Goal: Task Accomplishment & Management: Use online tool/utility

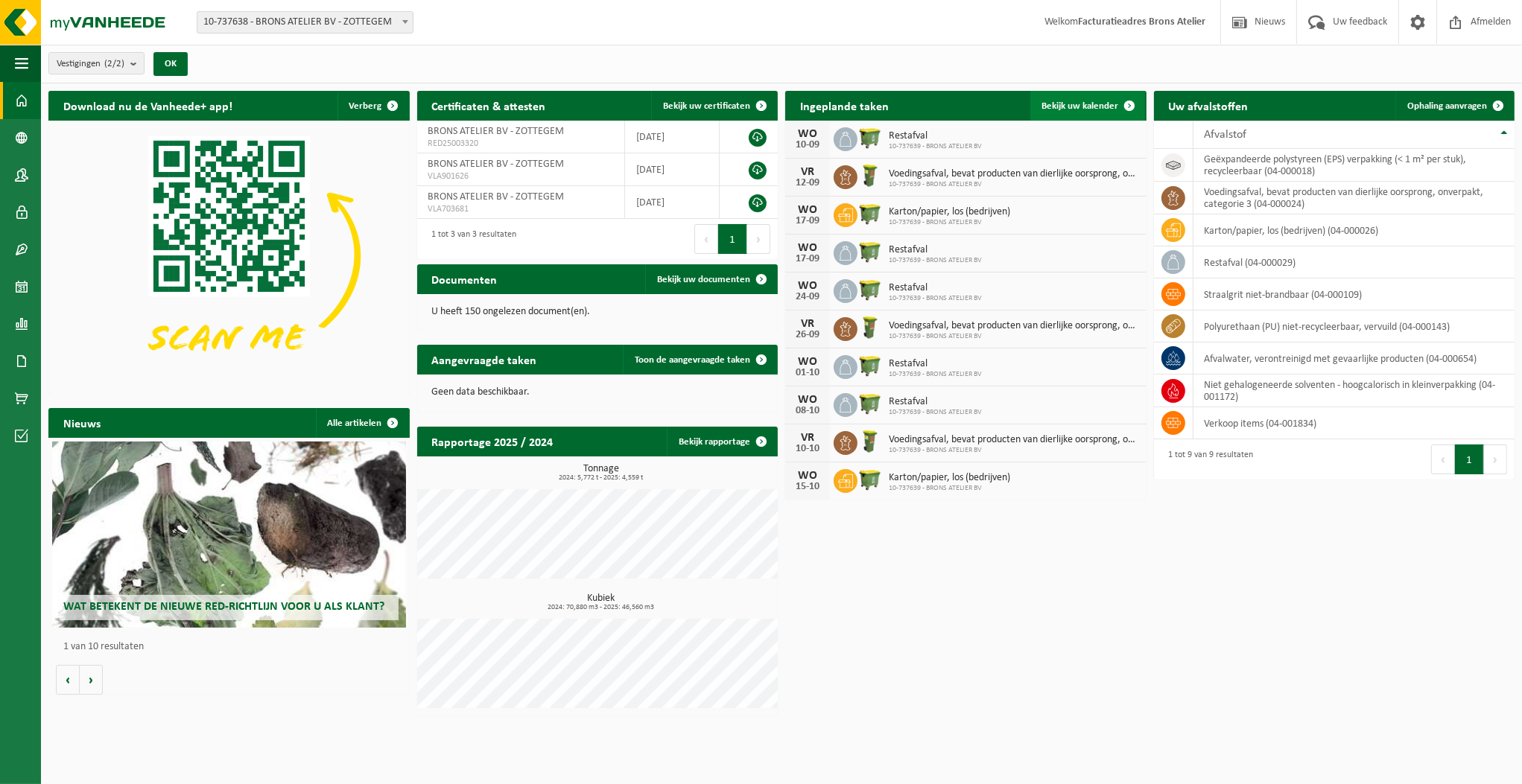
click at [1088, 102] on span "Bekijk uw kalender" at bounding box center [1080, 106] width 77 height 9
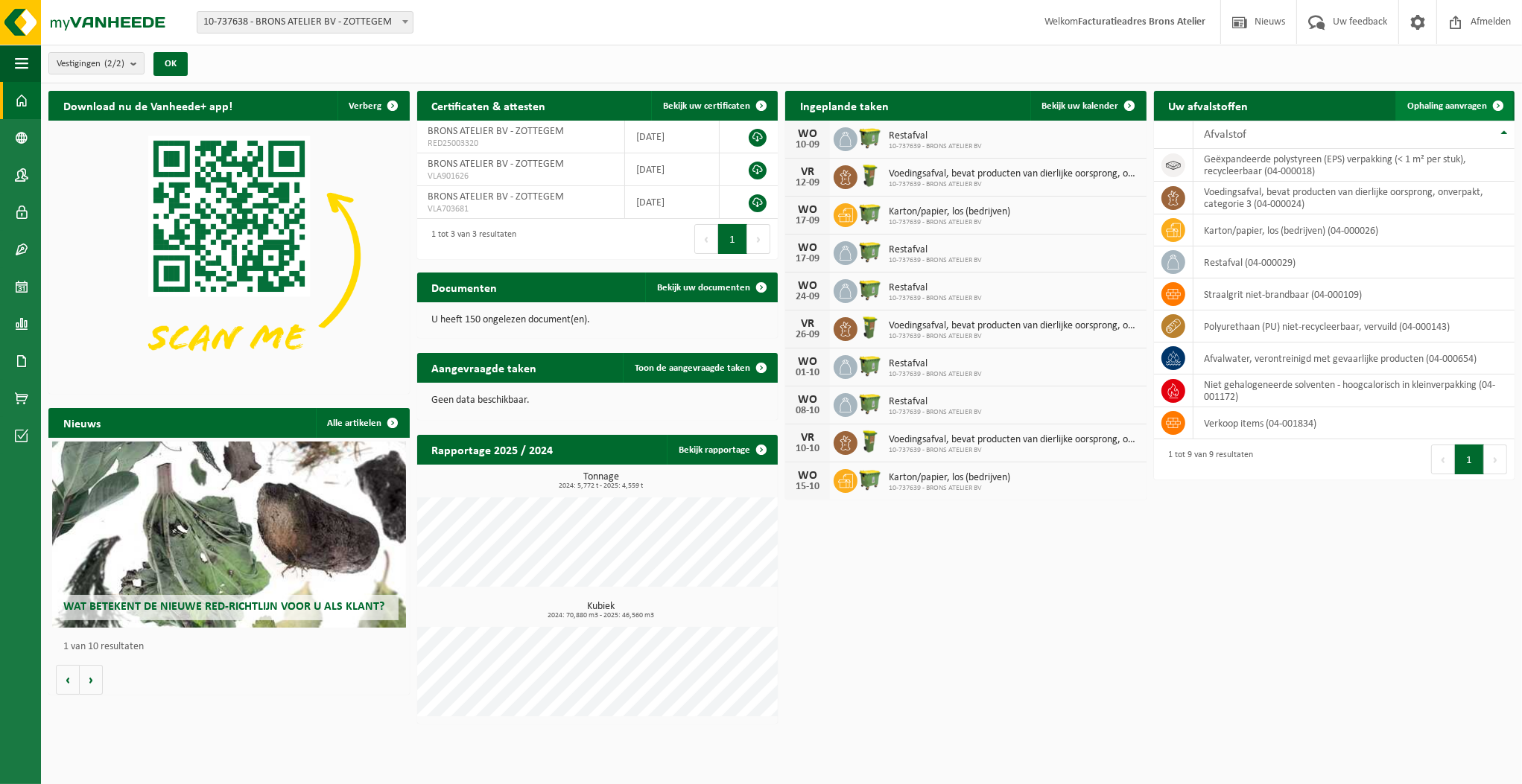
click at [1447, 104] on span "Ophaling aanvragen" at bounding box center [1447, 106] width 80 height 9
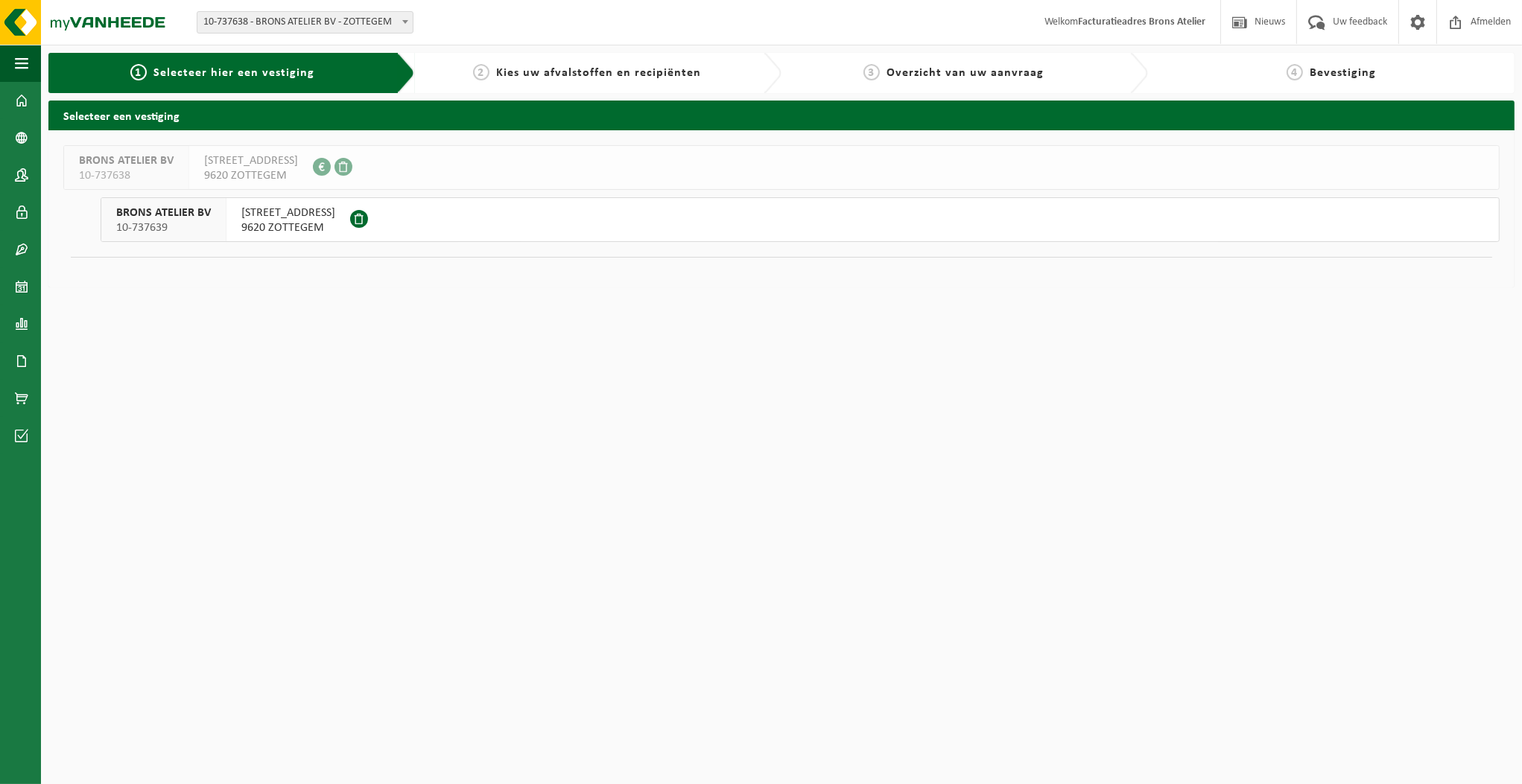
drag, startPoint x: 526, startPoint y: 310, endPoint x: 517, endPoint y: 300, distance: 13.5
click at [523, 306] on html "Vestiging: 10-737638 - BRONS ATELIER BV - ZOTTEGEM 10-737639 - BRONS ATELIER BV…" at bounding box center [761, 392] width 1522 height 784
click at [13, 96] on link "Dashboard" at bounding box center [21, 100] width 41 height 37
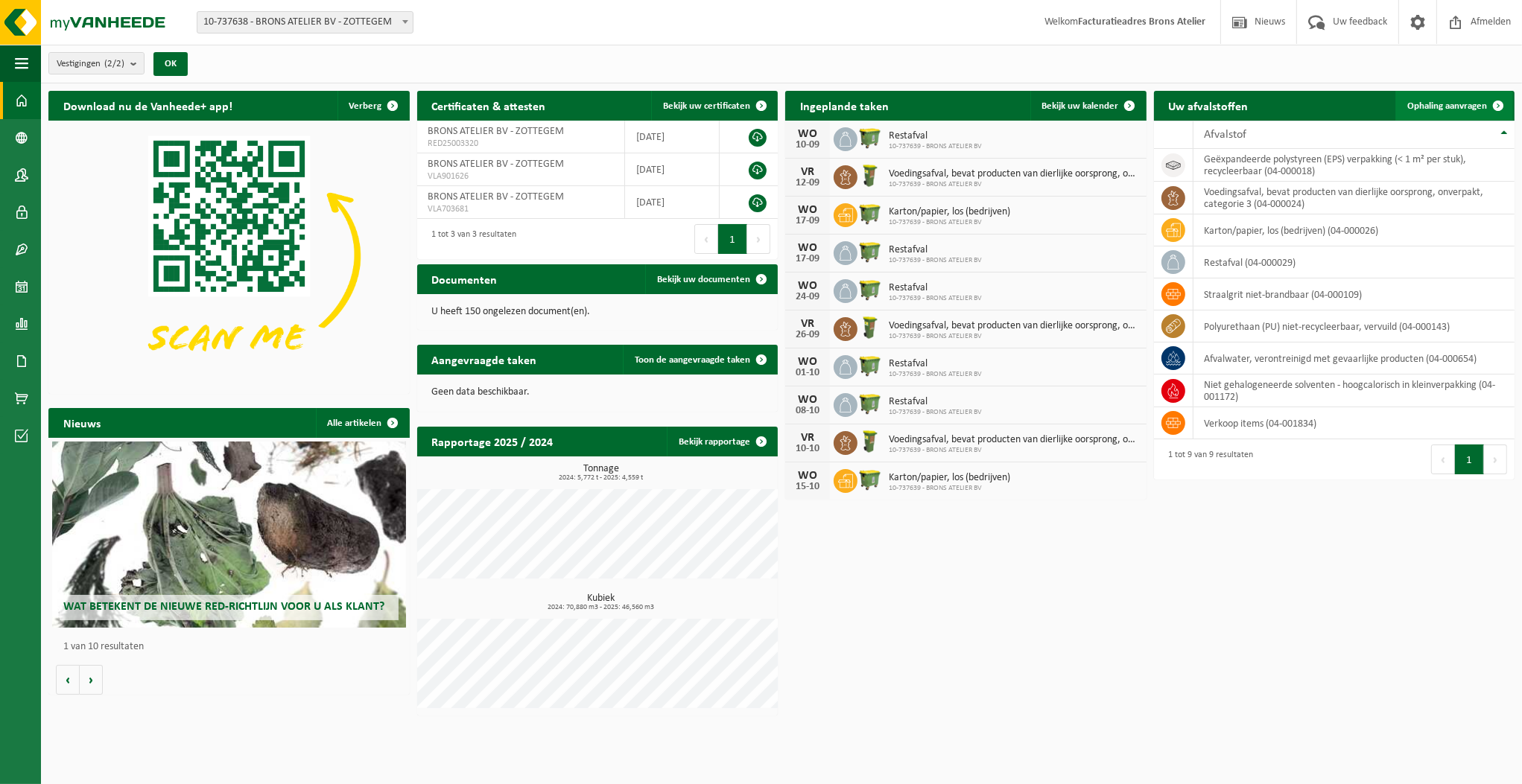
click at [1447, 108] on span "Ophaling aanvragen" at bounding box center [1447, 106] width 80 height 9
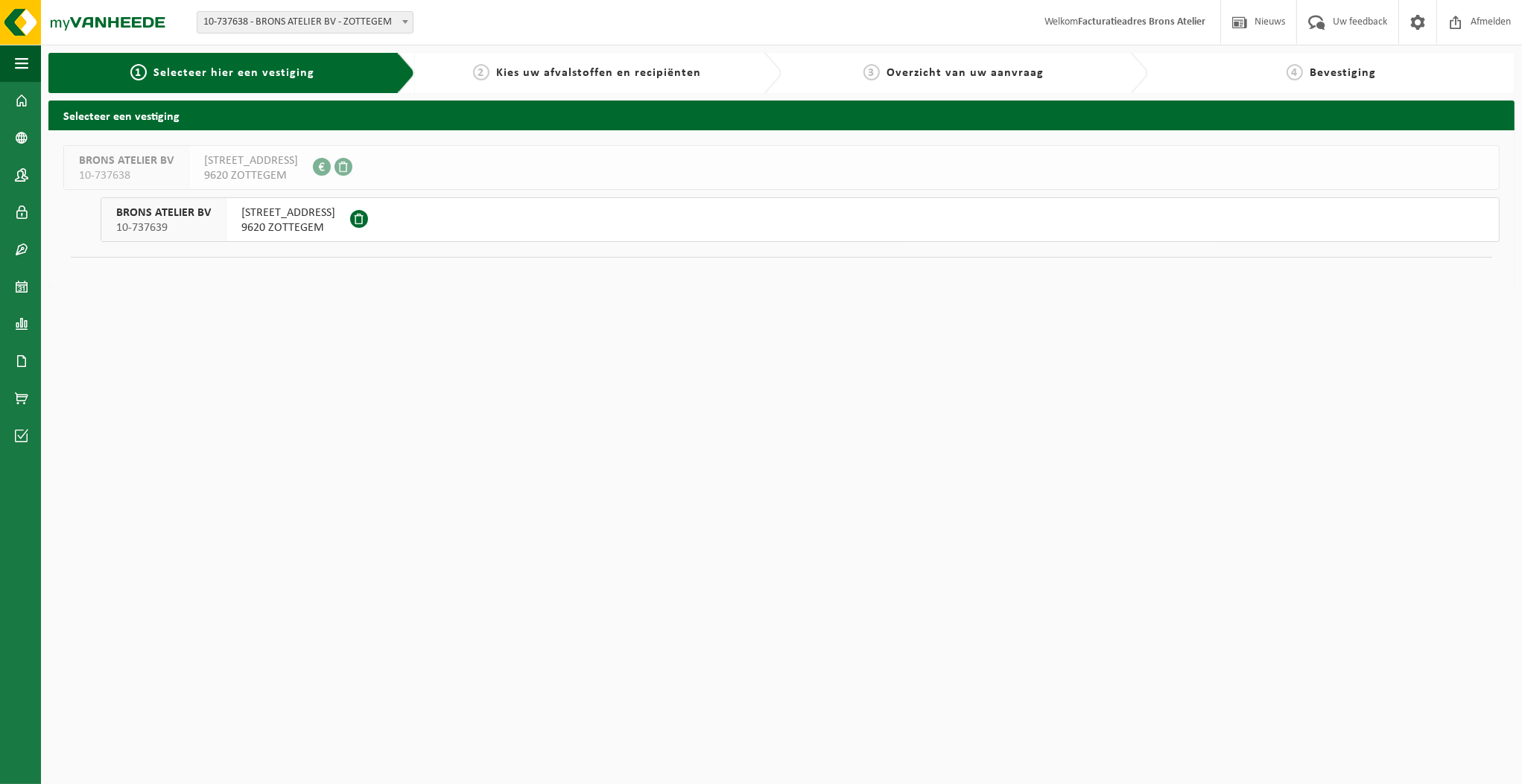
click at [550, 226] on button "BRONS ATELIER BV 10-737639 [STREET_ADDRESS]" at bounding box center [799, 220] width 1399 height 45
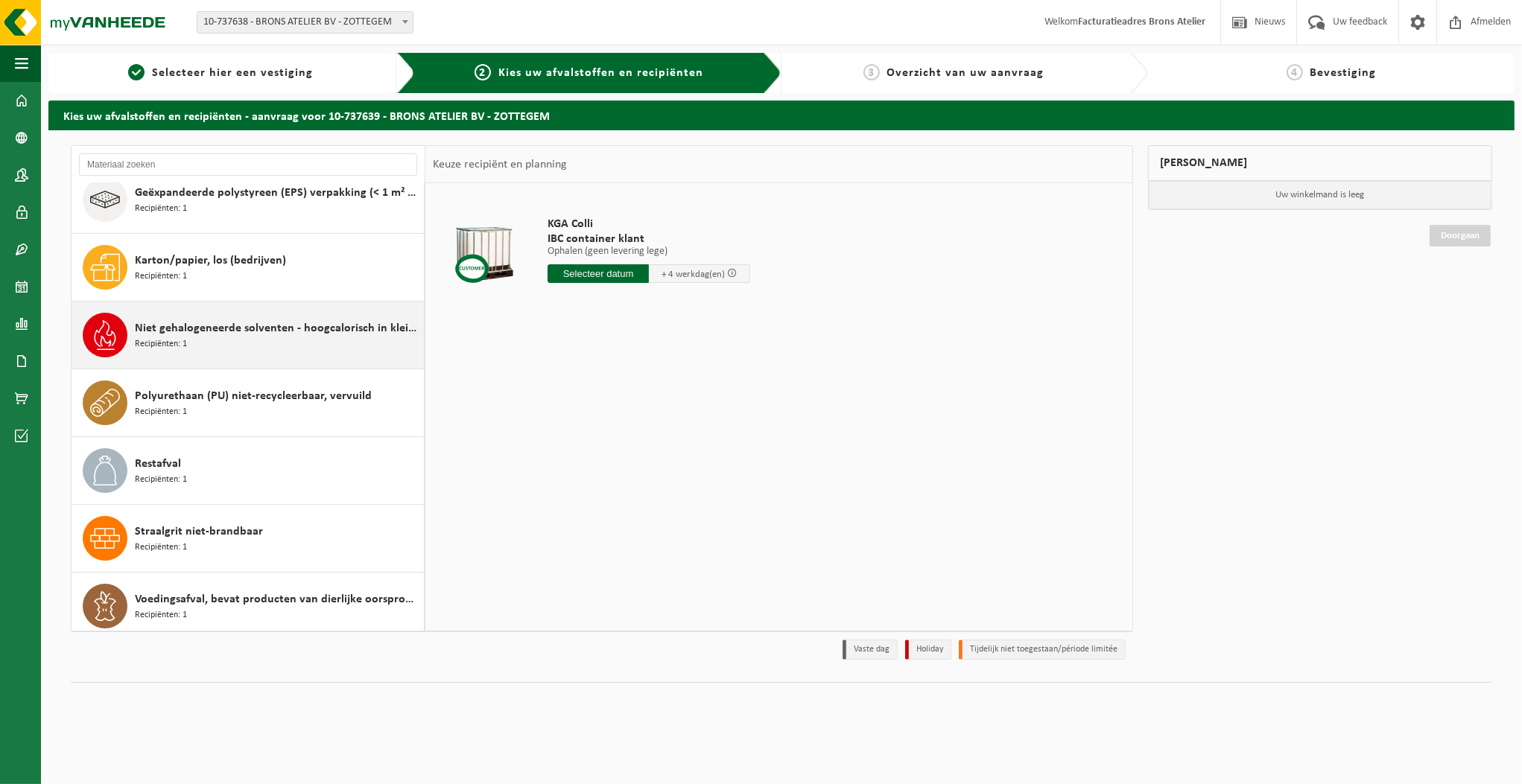
scroll to position [91, 0]
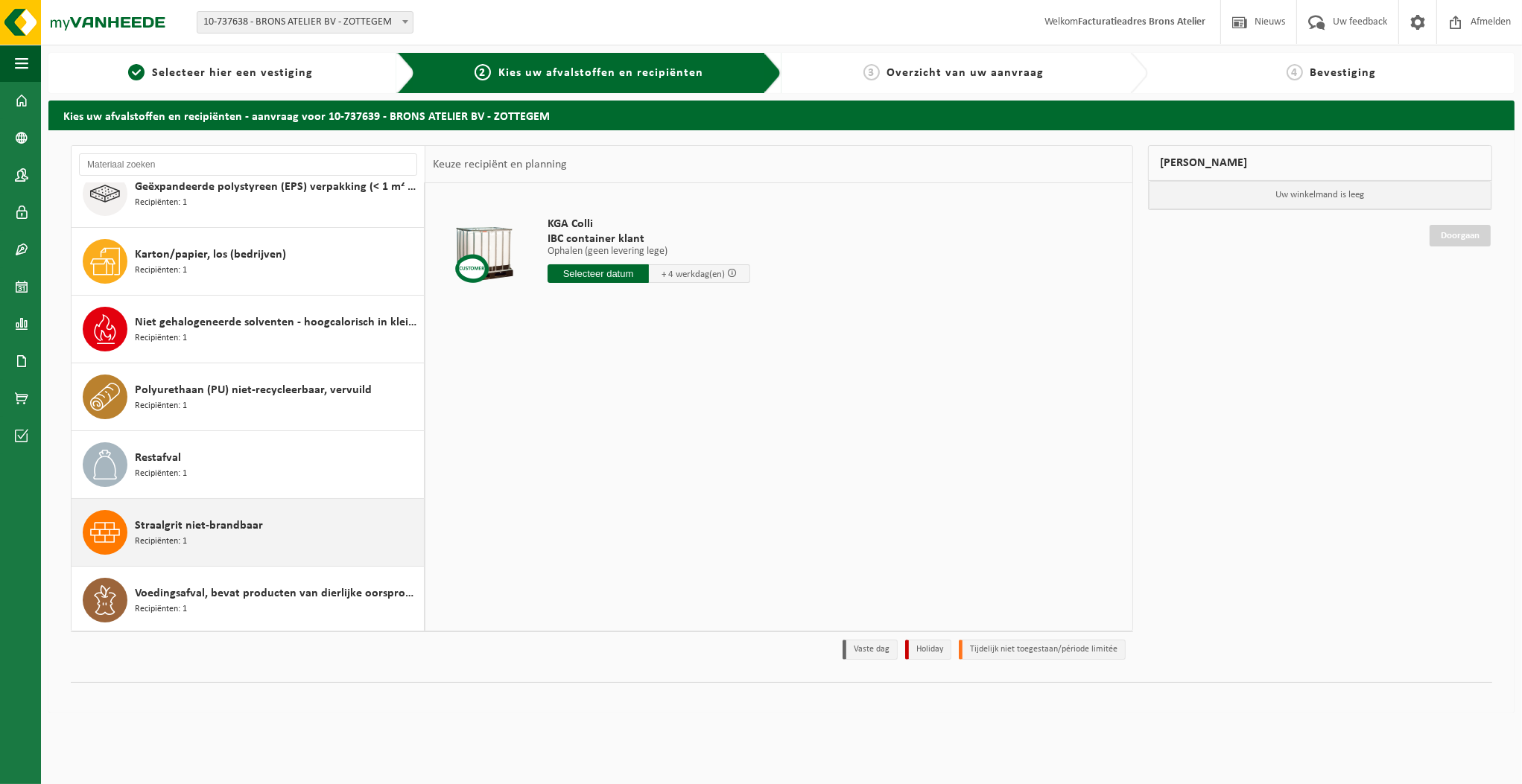
click at [278, 521] on div "Straalgrit niet-brandbaar Recipiënten: 1" at bounding box center [278, 532] width 285 height 45
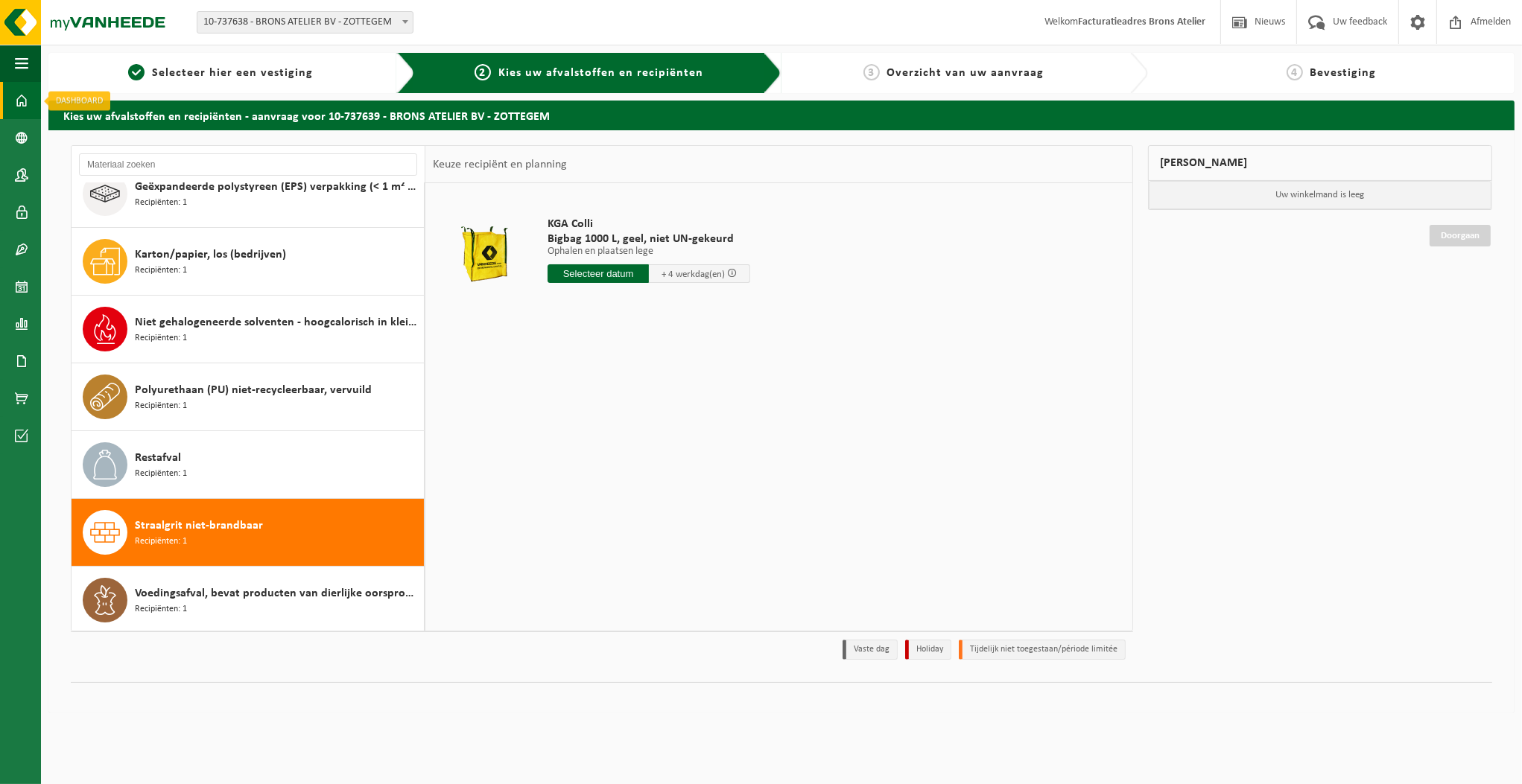
click at [27, 97] on span at bounding box center [21, 100] width 13 height 37
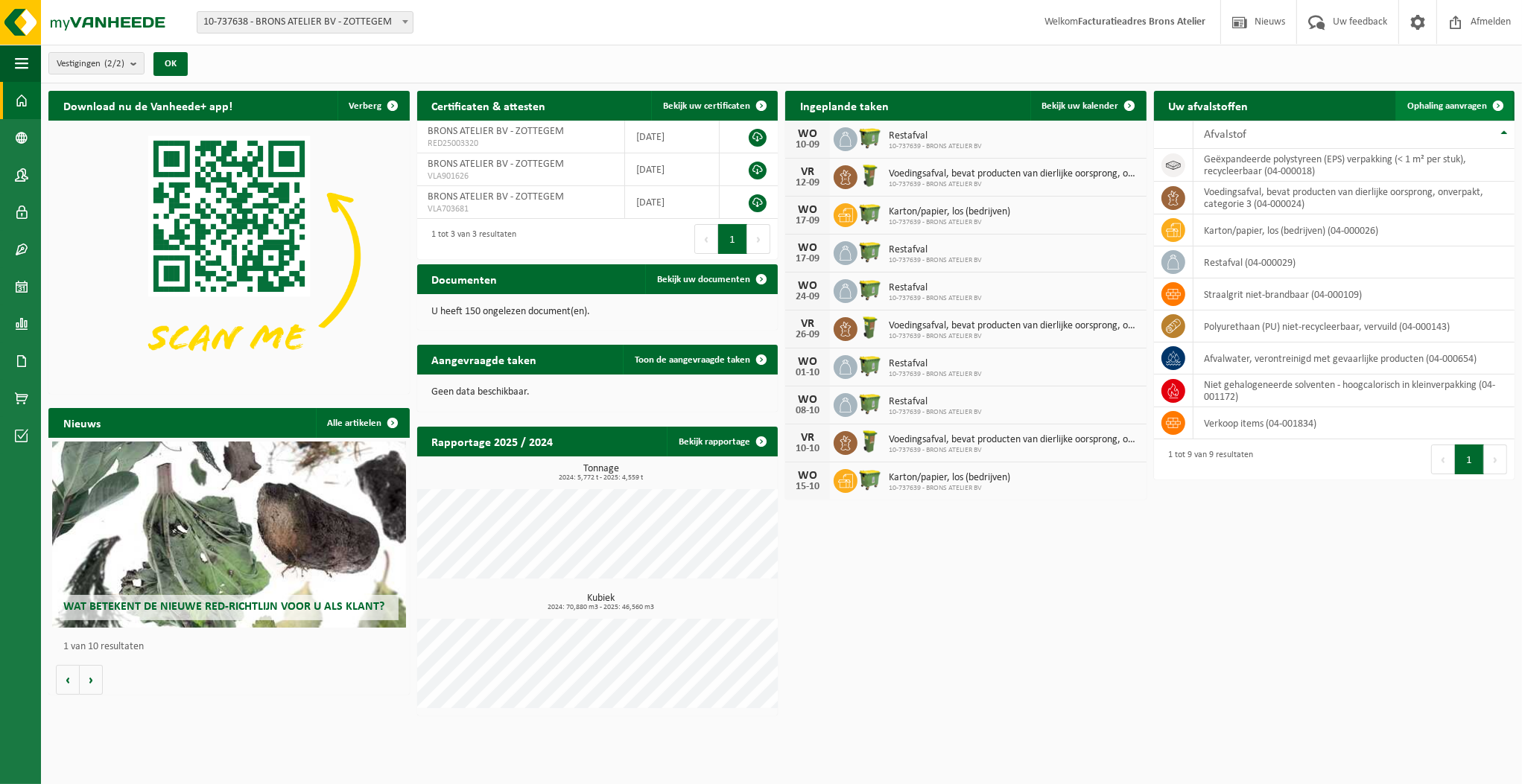
click at [1450, 106] on span "Ophaling aanvragen" at bounding box center [1447, 106] width 80 height 9
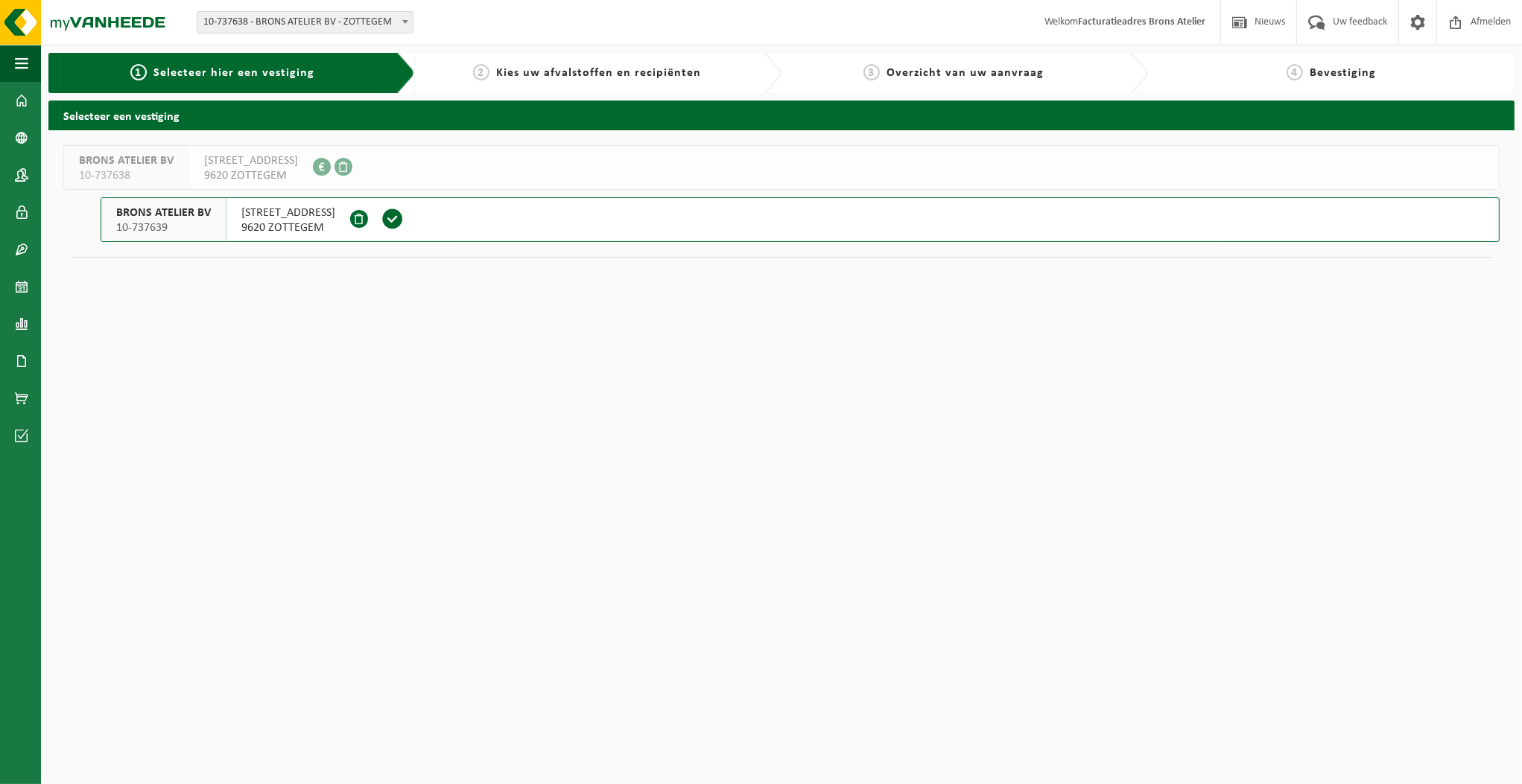
click at [481, 228] on button "BRONS ATELIER BV 10-737639 MEENGRACHT 8 9620 ZOTTEGEM" at bounding box center [799, 220] width 1399 height 45
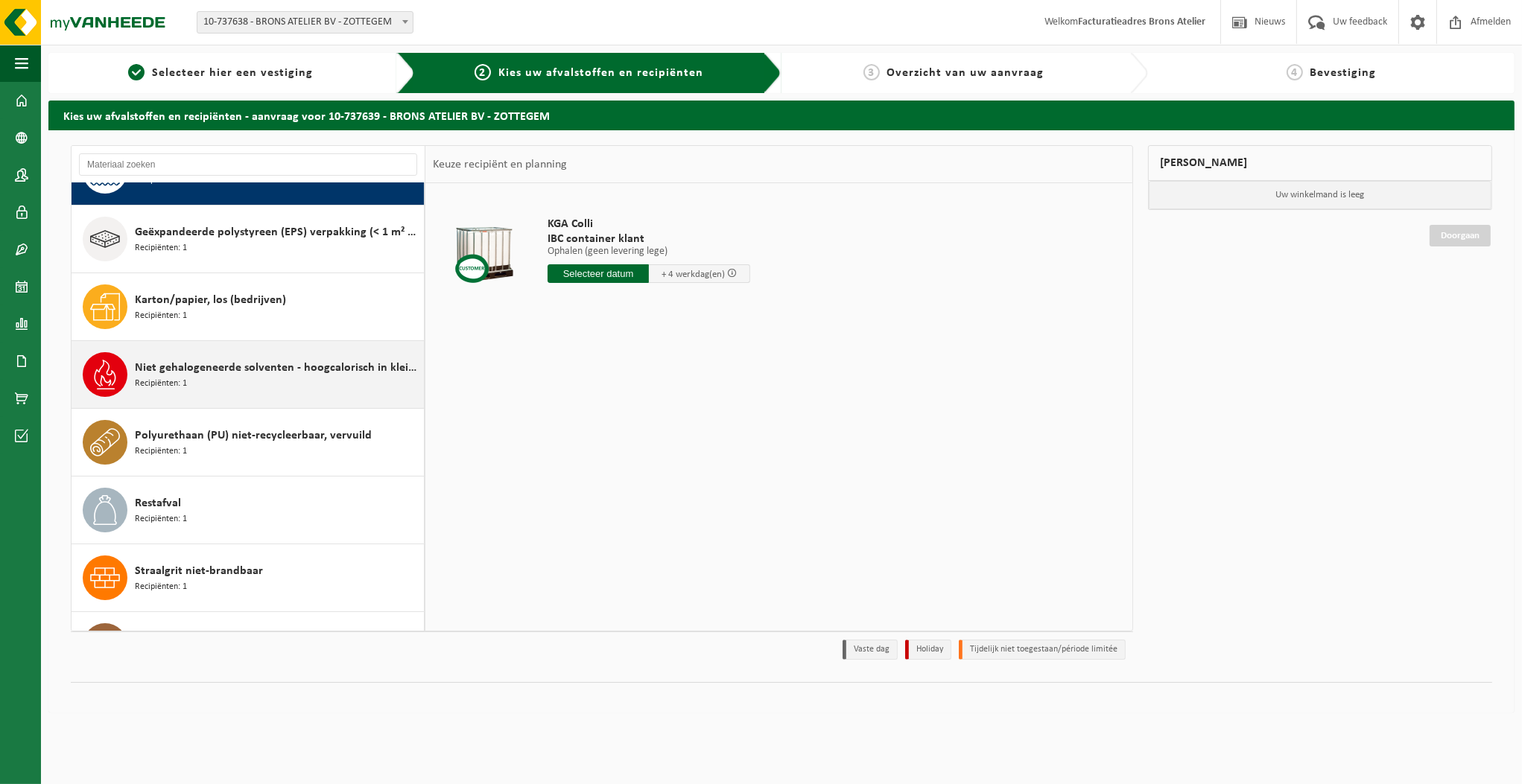
scroll to position [91, 0]
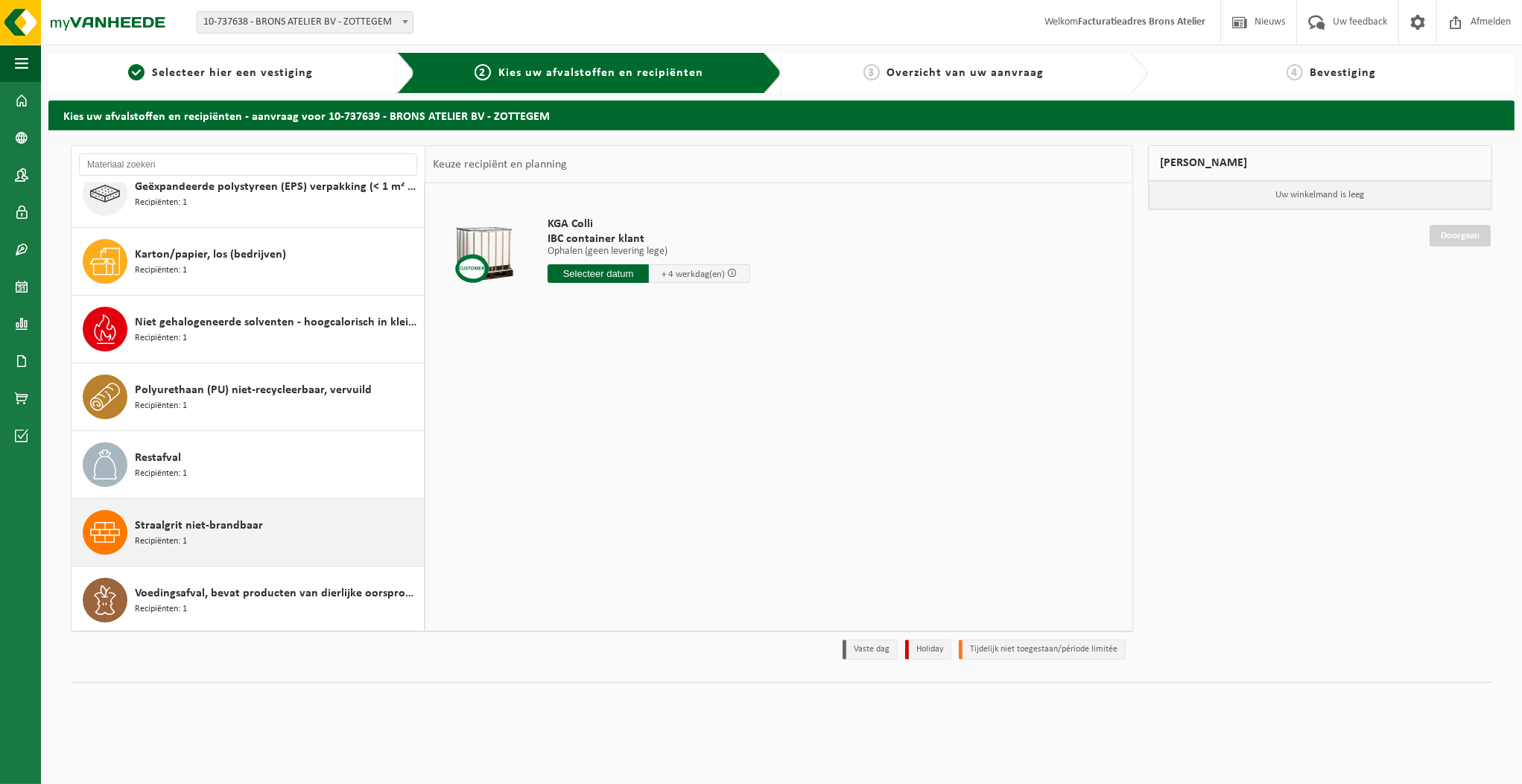
click at [228, 533] on div "Straalgrit niet-brandbaar Recipiënten: 1" at bounding box center [278, 532] width 285 height 45
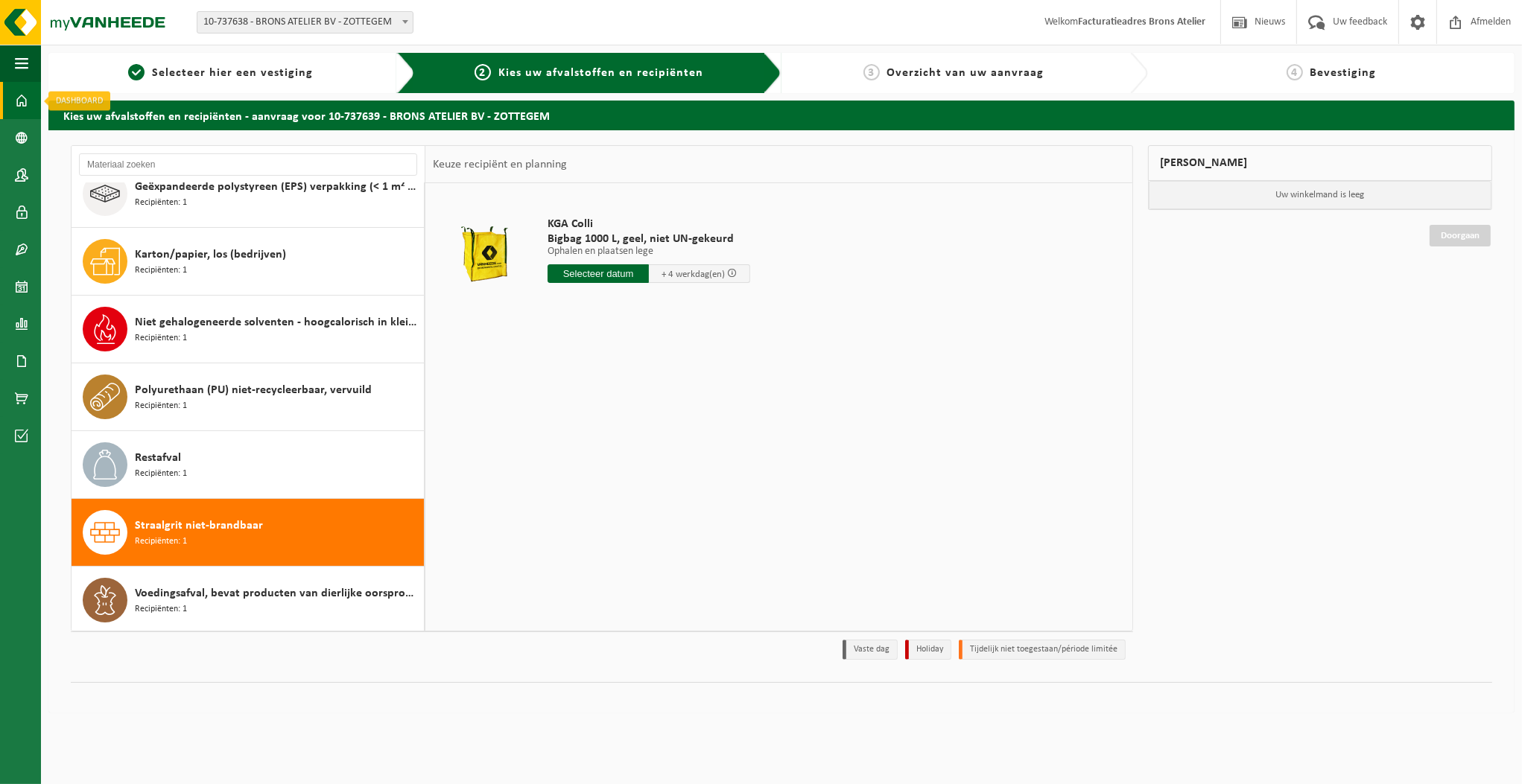
click at [25, 97] on span at bounding box center [21, 100] width 13 height 37
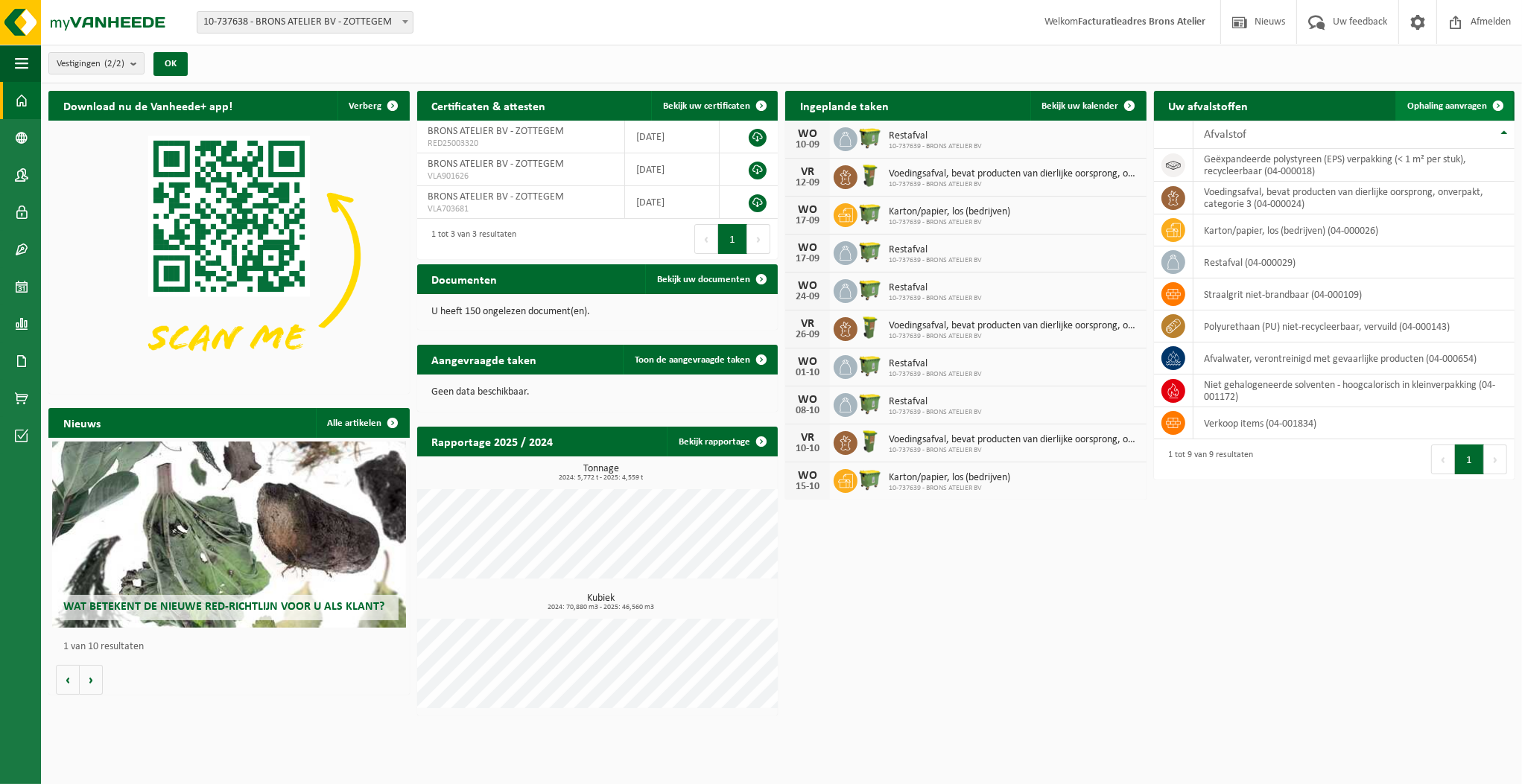
click at [1478, 102] on span "Ophaling aanvragen" at bounding box center [1447, 106] width 80 height 9
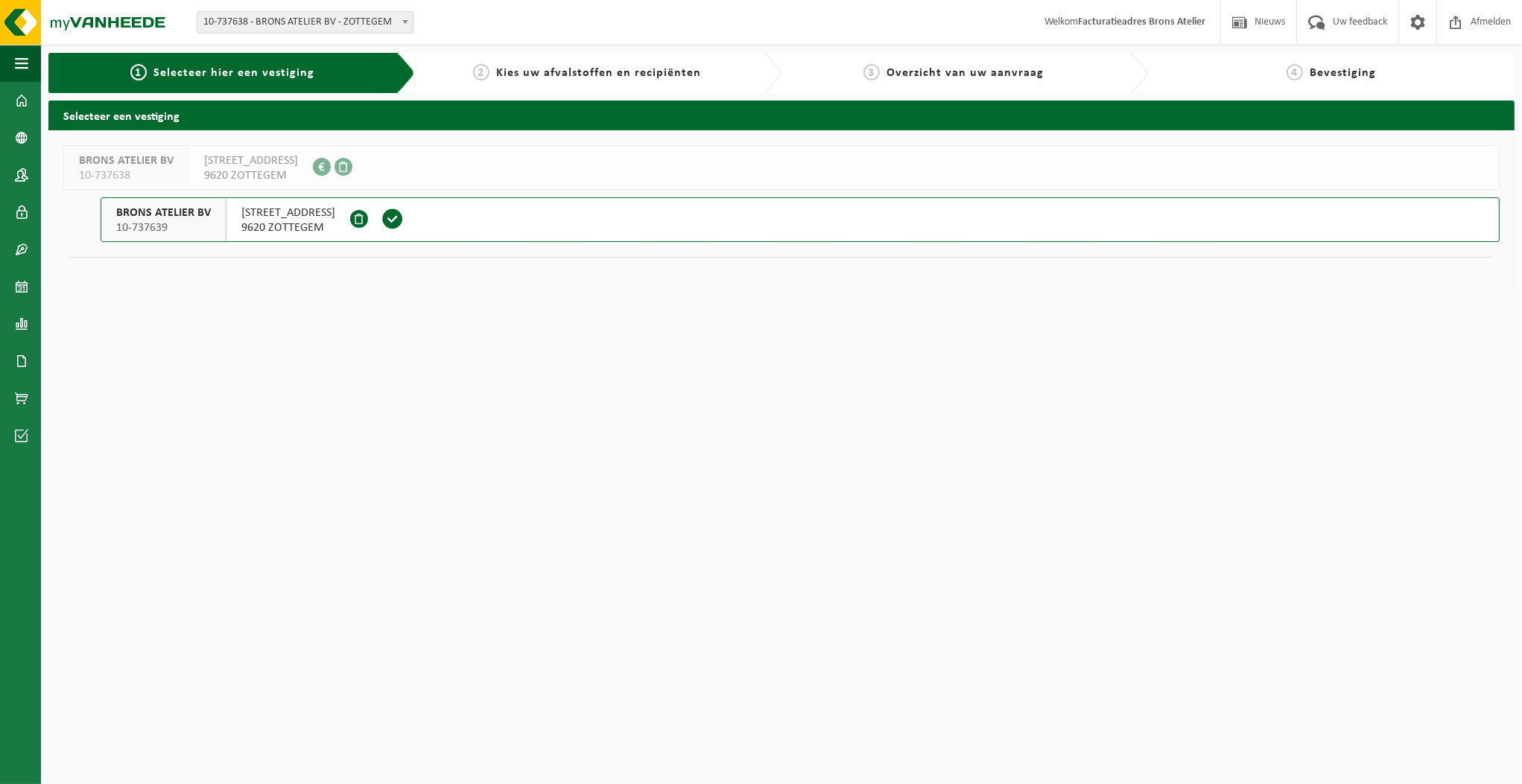
click at [527, 219] on button "BRONS ATELIER BV 10-737639 MEENGRACHT 8 9620 ZOTTEGEM" at bounding box center [799, 220] width 1399 height 45
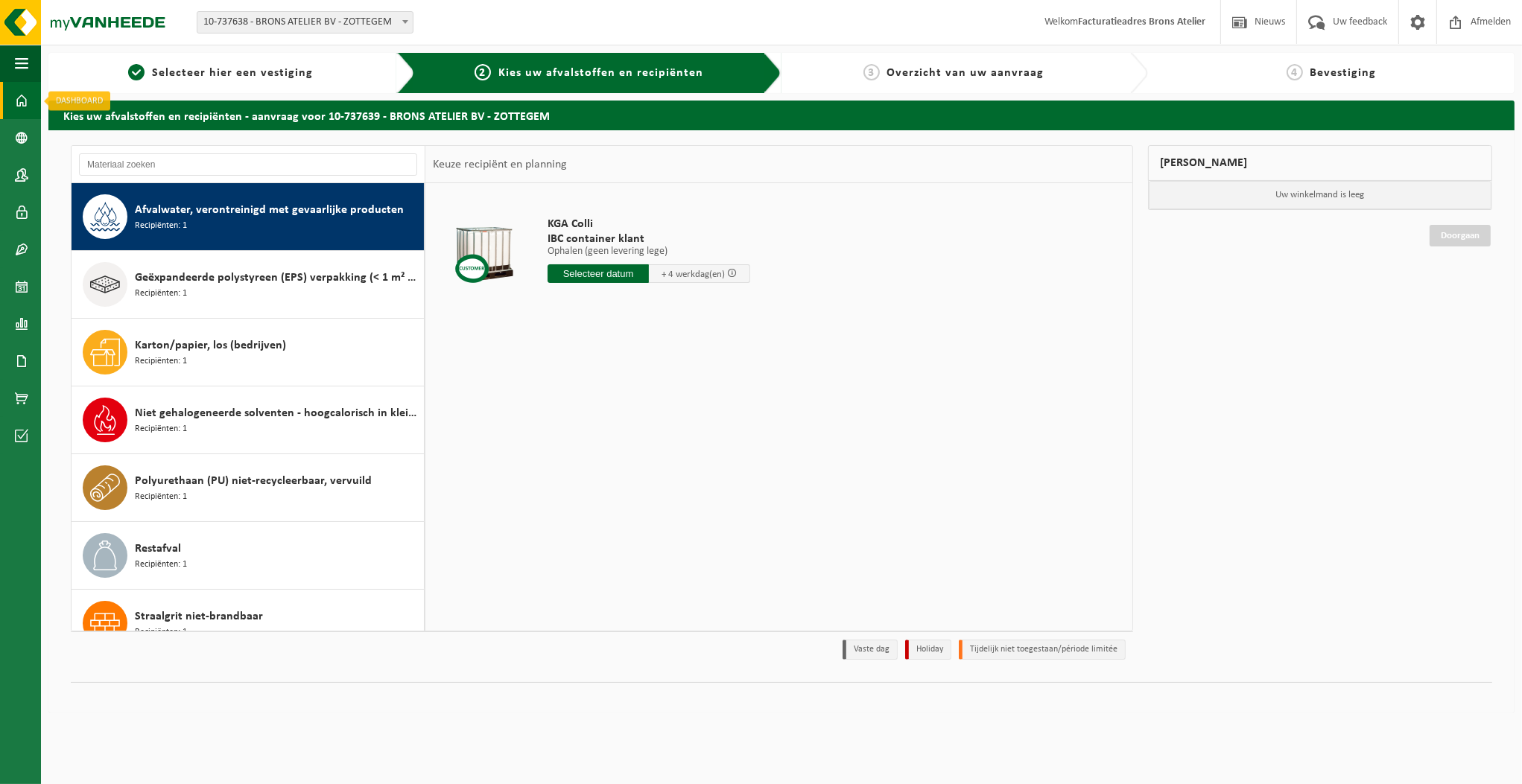
click at [30, 96] on link "Dashboard" at bounding box center [21, 100] width 41 height 37
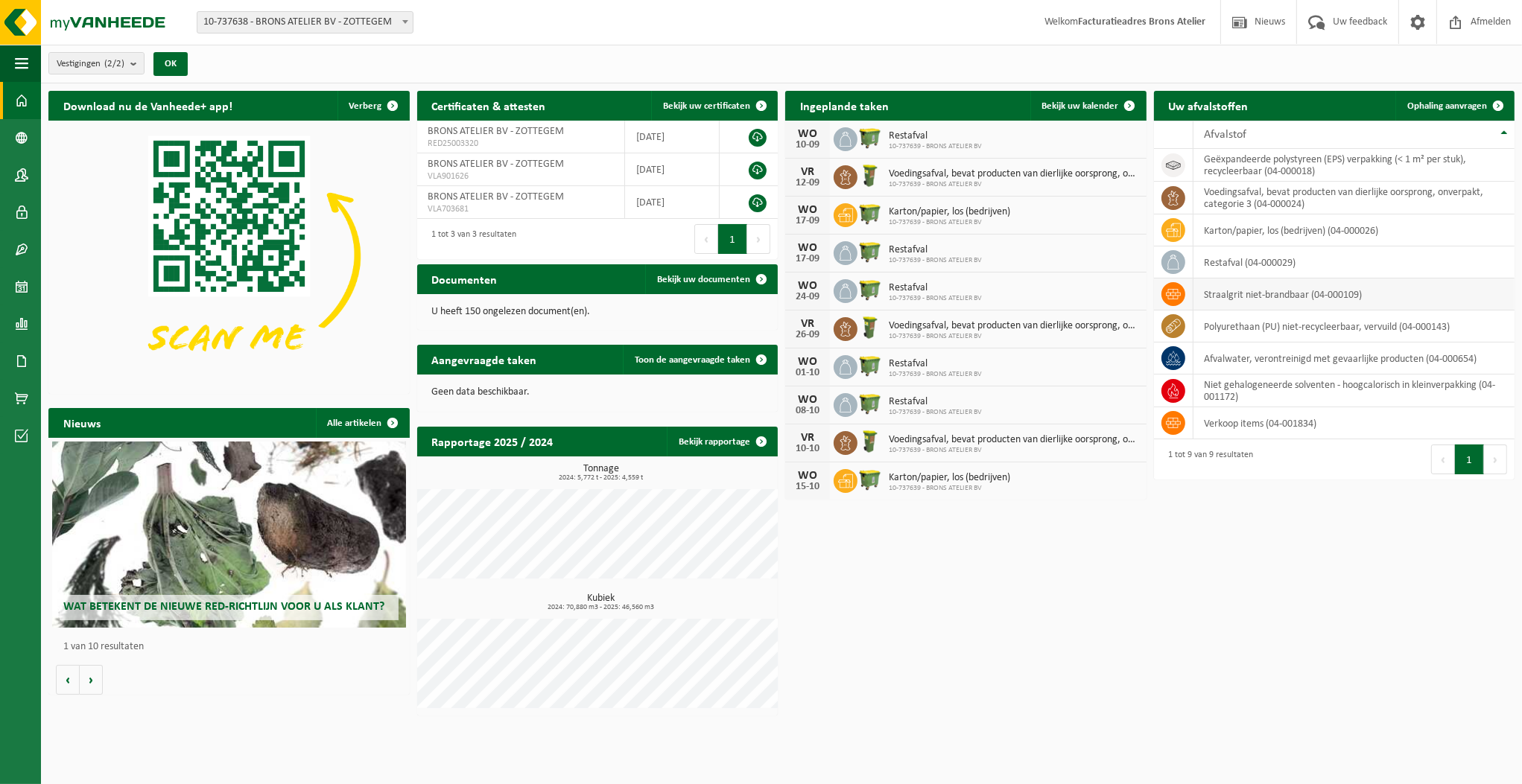
click at [1256, 288] on td "straalgrit niet-brandbaar (04-000109)" at bounding box center [1354, 294] width 322 height 32
click at [1435, 101] on span "Ophaling aanvragen" at bounding box center [1447, 106] width 80 height 9
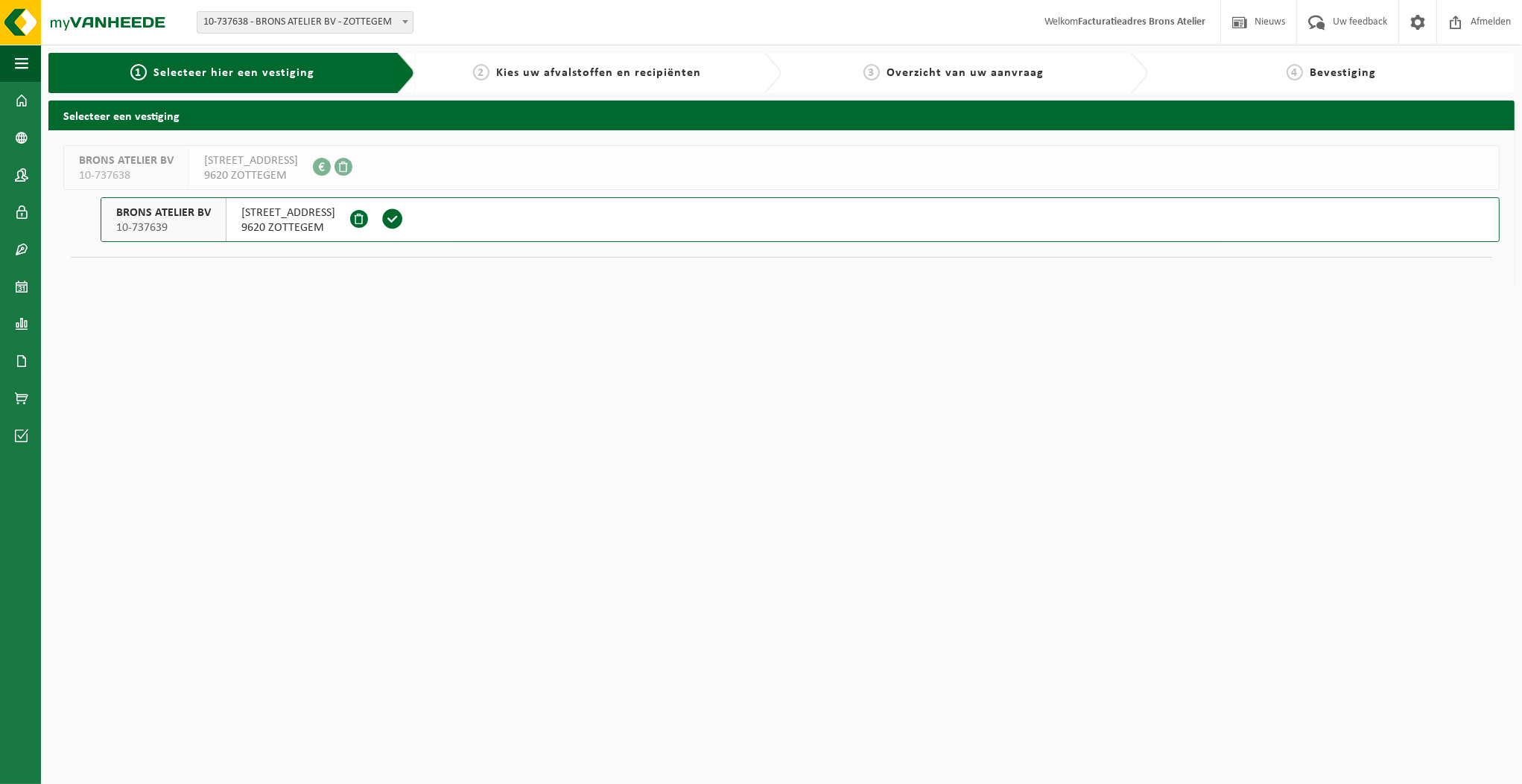
click at [300, 214] on span "MEENGRACHT 8" at bounding box center [288, 213] width 94 height 15
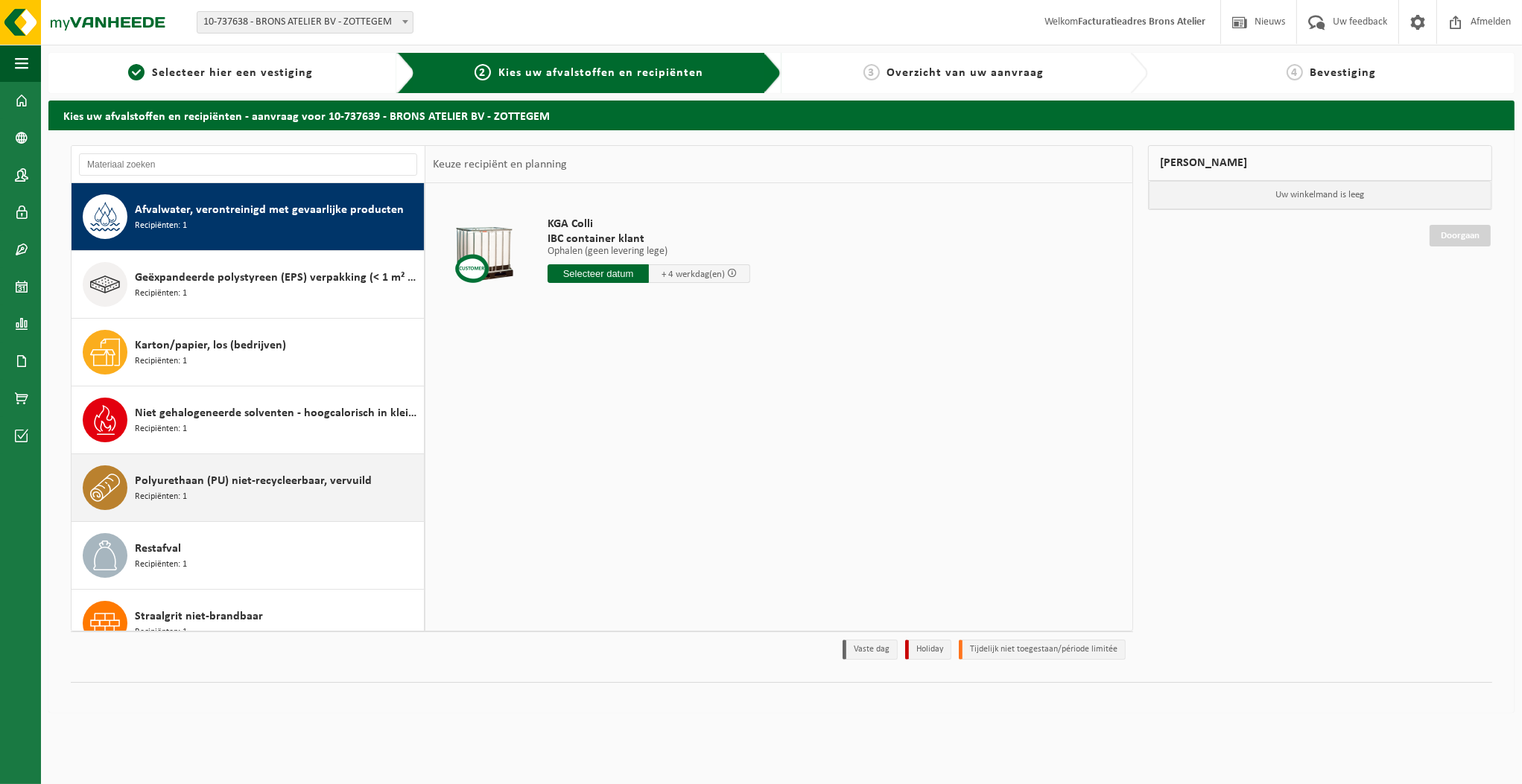
scroll to position [91, 0]
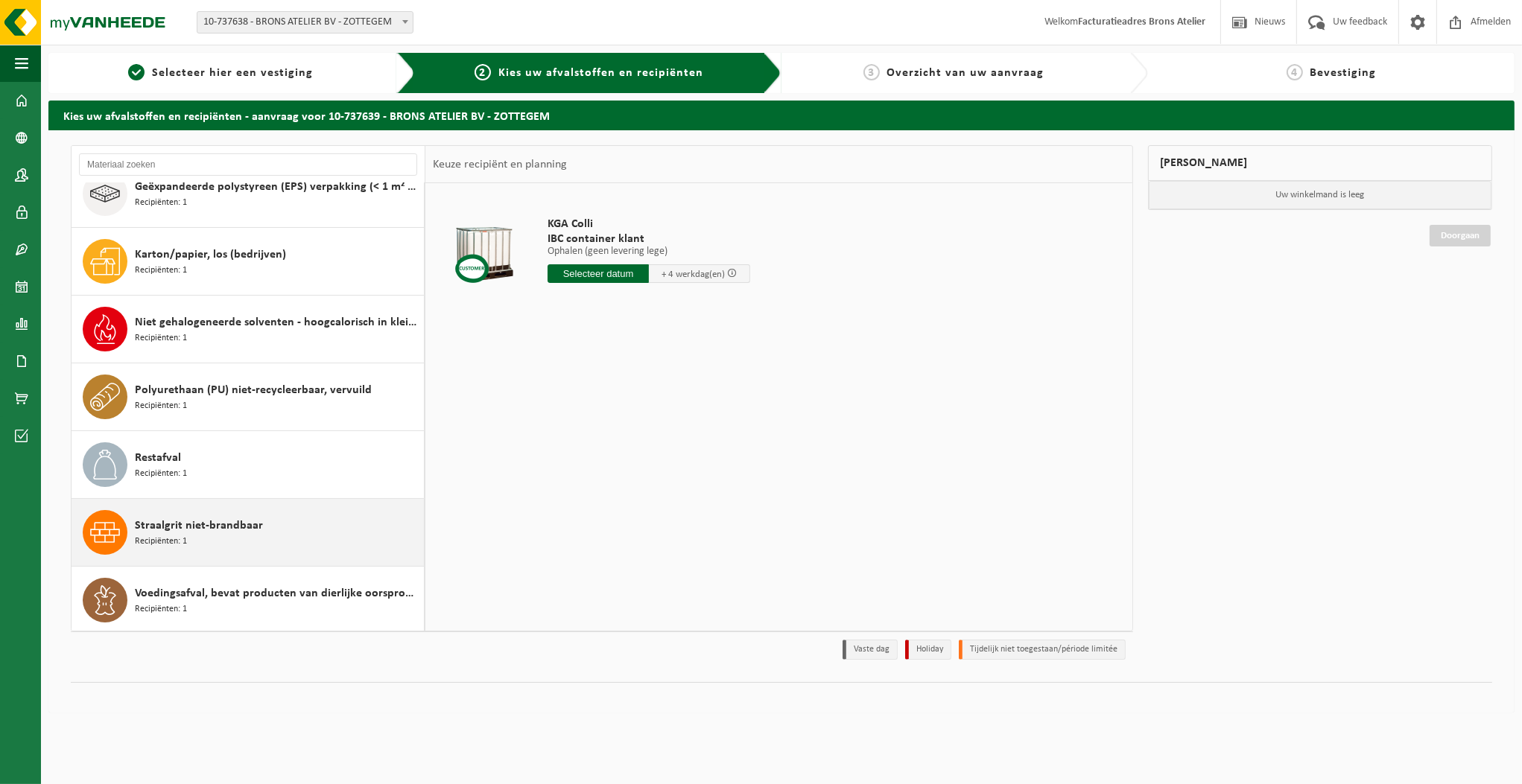
click at [233, 544] on div "Straalgrit niet-brandbaar Recipiënten: 1" at bounding box center [278, 532] width 285 height 45
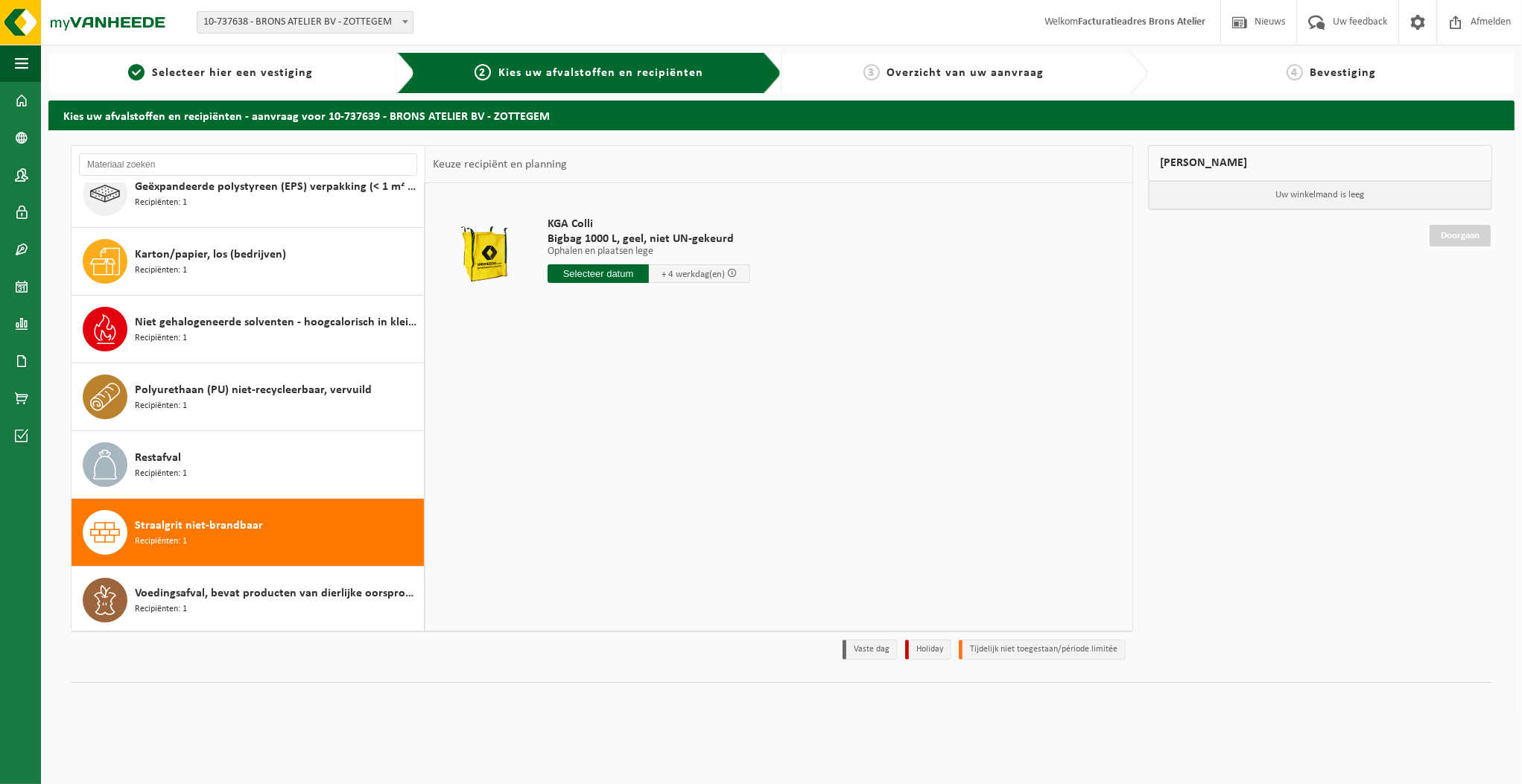
click at [610, 271] on input "text" at bounding box center [598, 273] width 101 height 19
